Goal: Find contact information: Find contact information

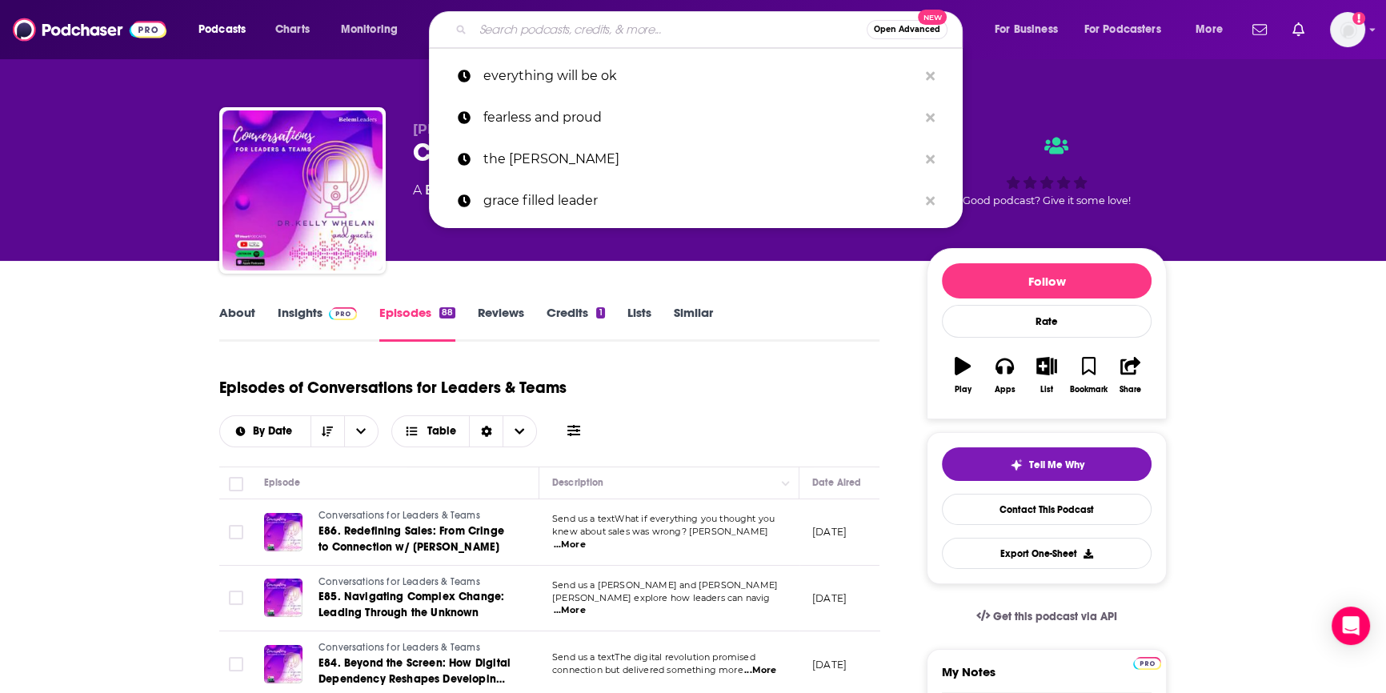
click at [555, 23] on input "Search podcasts, credits, & more..." at bounding box center [670, 30] width 394 height 26
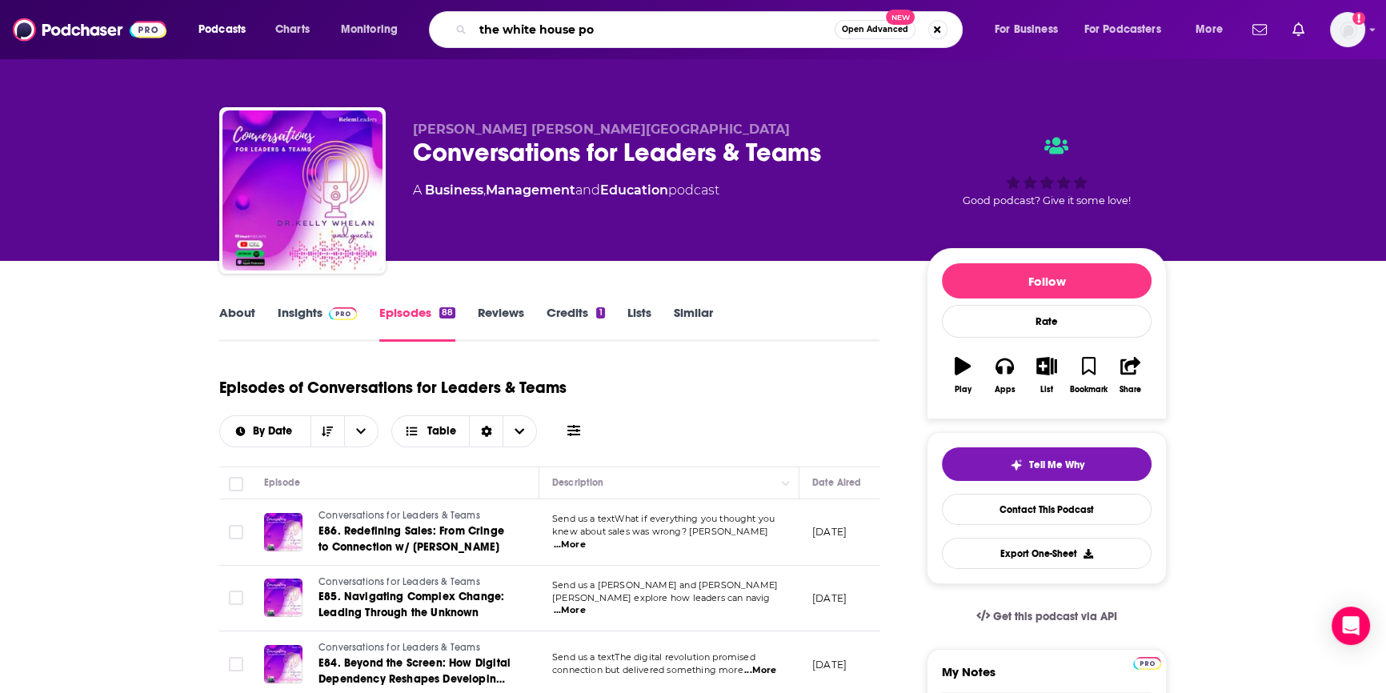
type input "the white house pod"
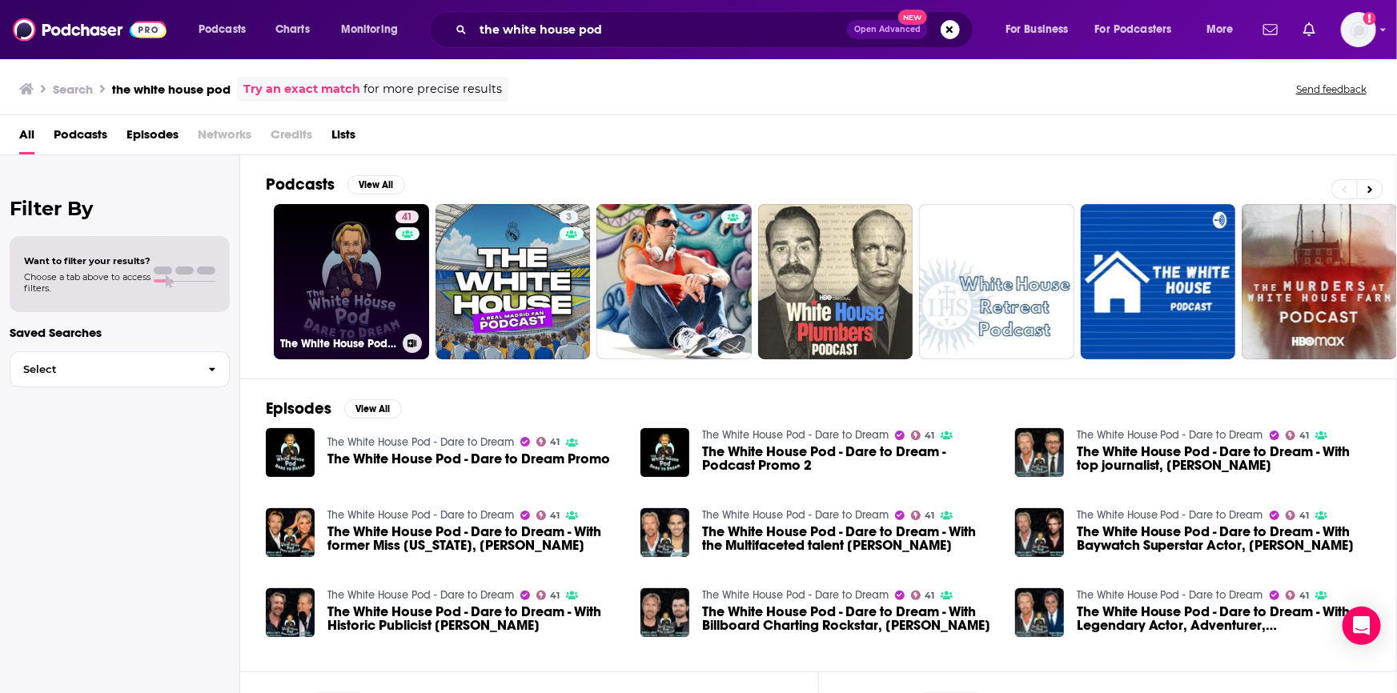
click at [281, 287] on link "41 The White House Pod - Dare to Dream" at bounding box center [351, 281] width 155 height 155
click at [332, 271] on link "41 The White House Pod - Dare to Dream" at bounding box center [351, 281] width 155 height 155
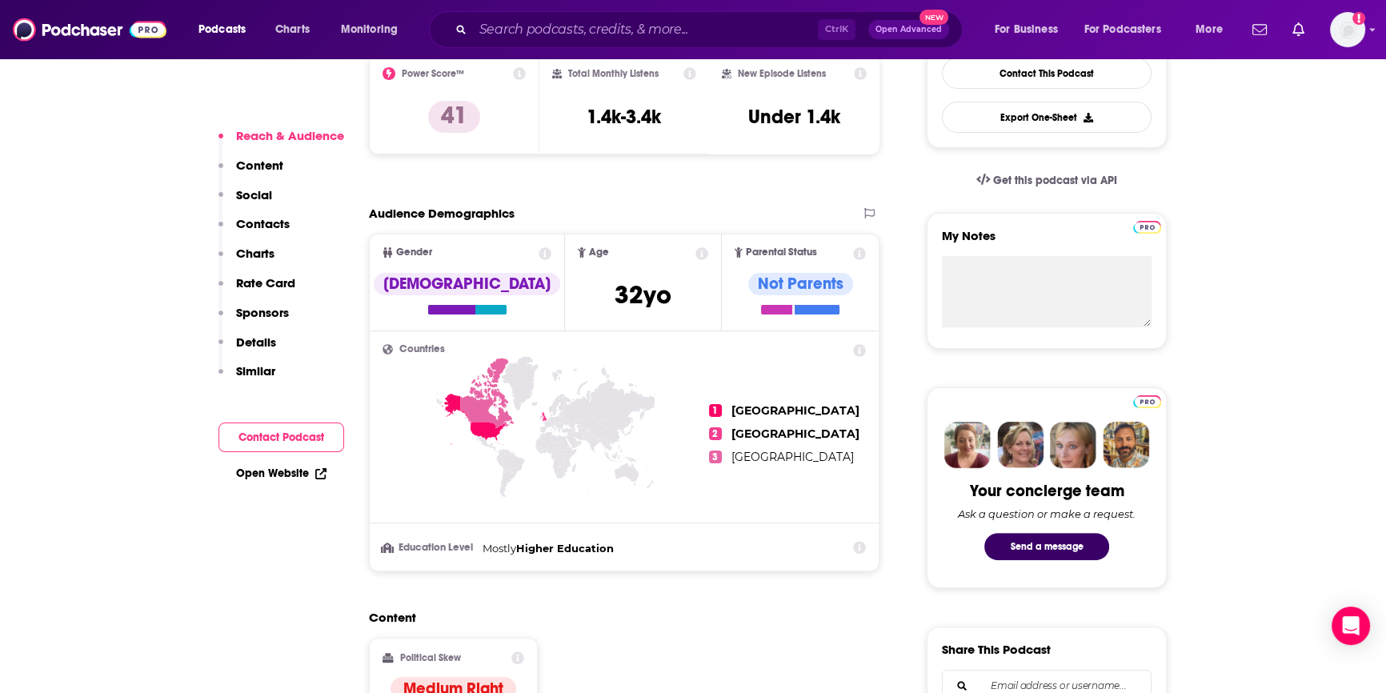
click at [274, 439] on button "Contact Podcast" at bounding box center [282, 438] width 126 height 30
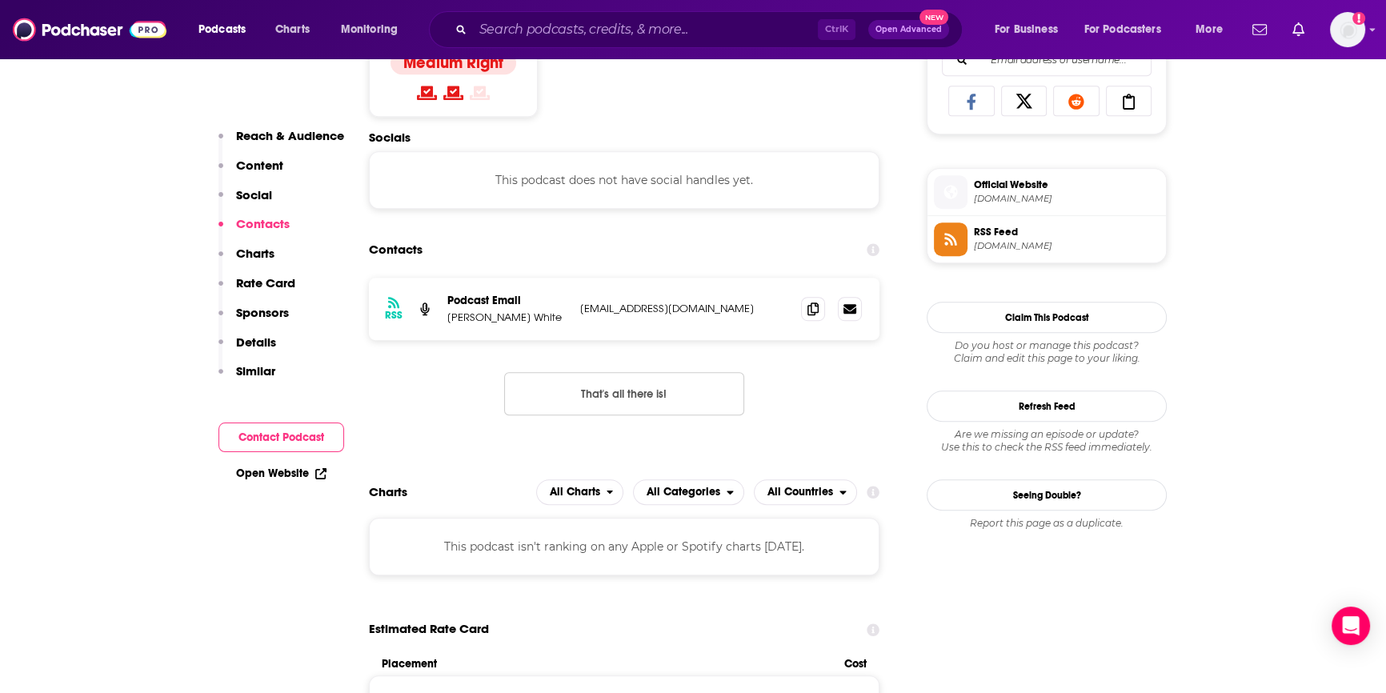
scroll to position [1075, 0]
